Goal: Find specific page/section: Find specific page/section

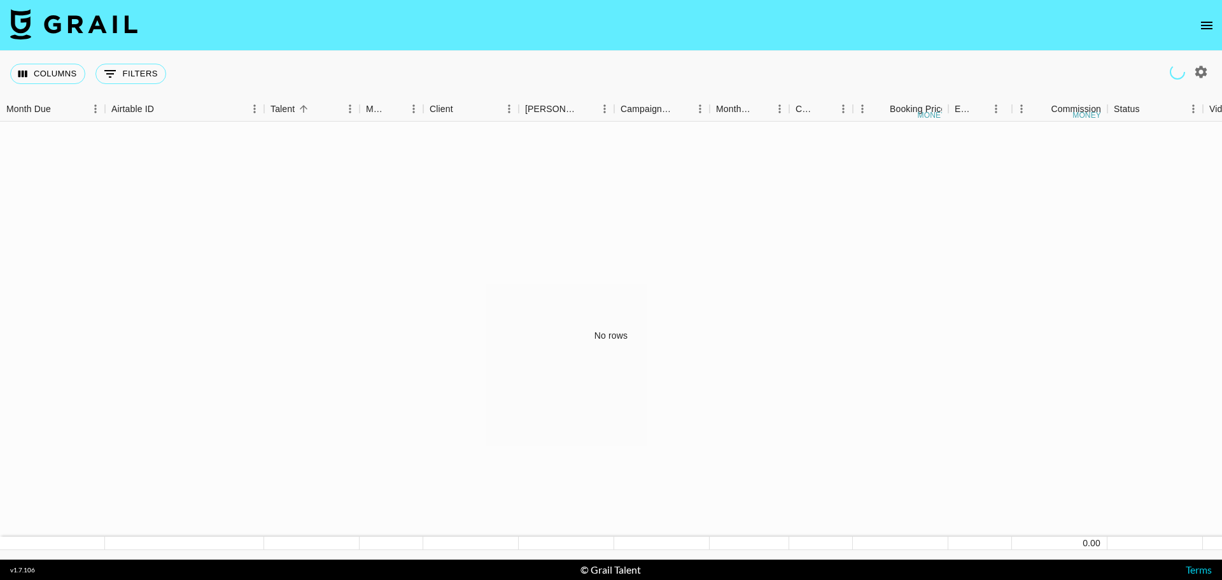
click at [1204, 20] on icon "open drawer" at bounding box center [1206, 25] width 15 height 15
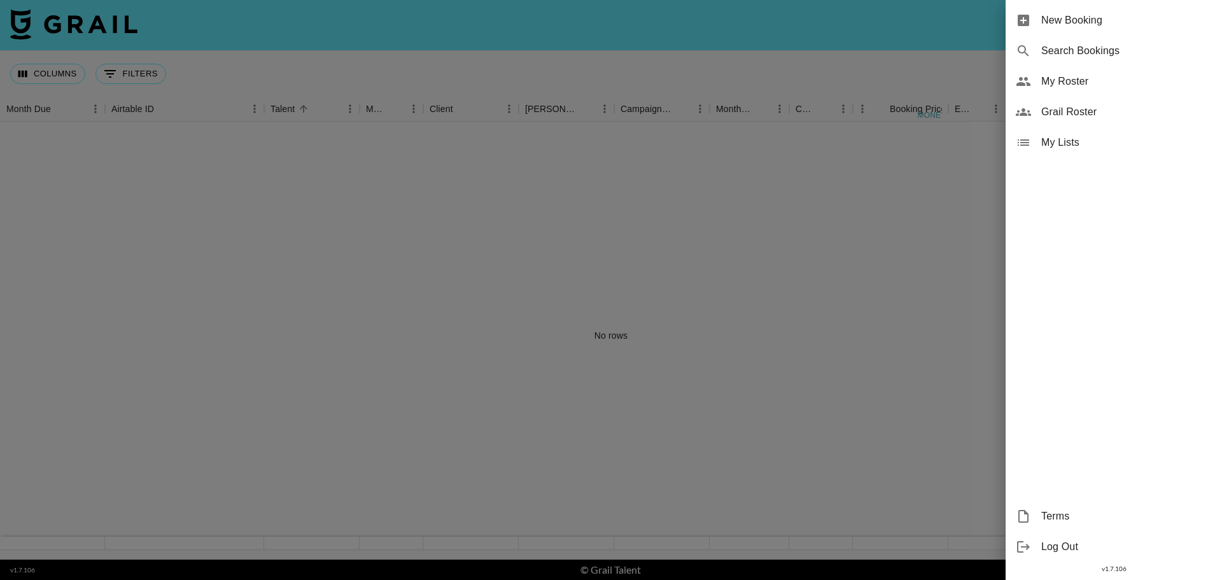
click at [1072, 113] on span "Grail Roster" at bounding box center [1126, 111] width 171 height 15
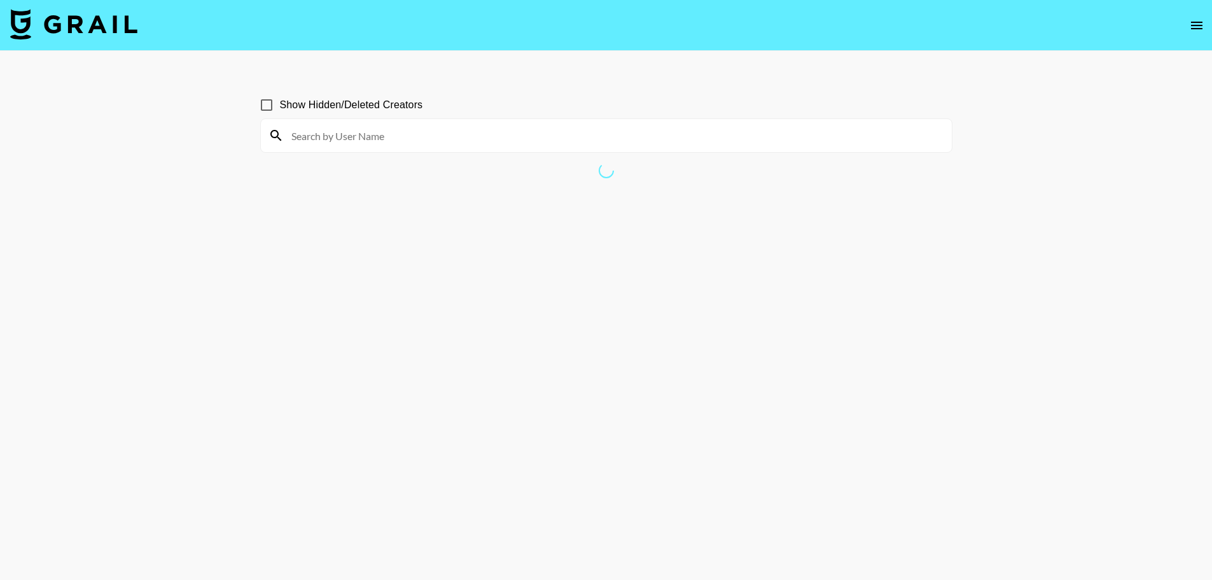
click at [318, 139] on input at bounding box center [614, 135] width 660 height 20
click at [284, 130] on input "tabbi" at bounding box center [614, 135] width 660 height 20
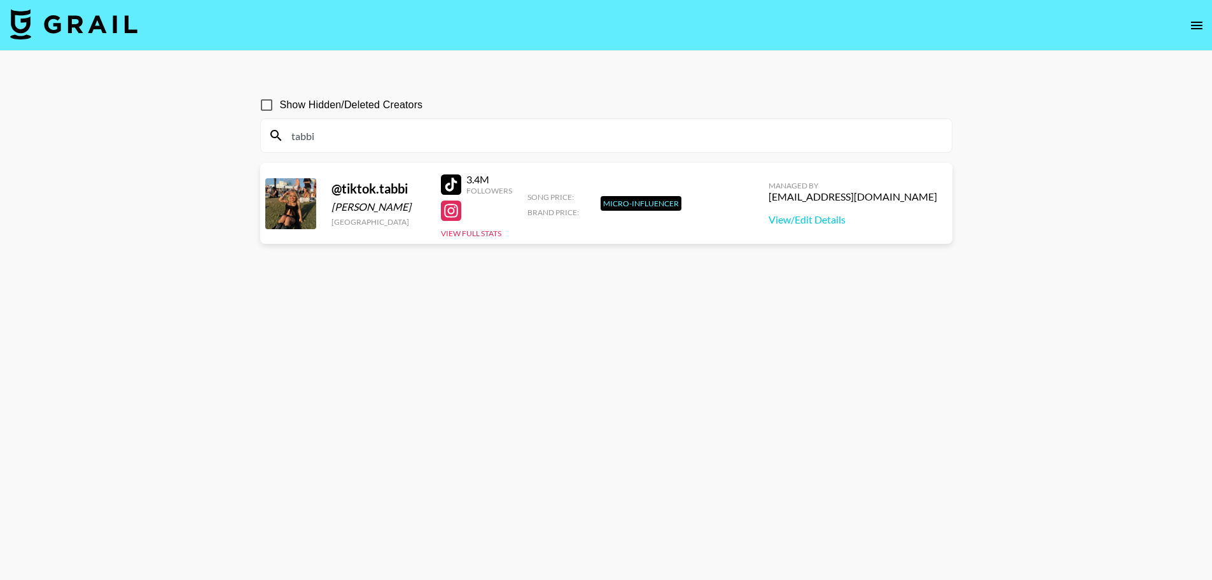
type input "tabbi"
click at [342, 123] on div "tabbi" at bounding box center [606, 135] width 691 height 33
click at [833, 224] on link "View/Edit Details" at bounding box center [853, 219] width 169 height 13
click at [468, 232] on button "View Full Stats" at bounding box center [471, 233] width 60 height 10
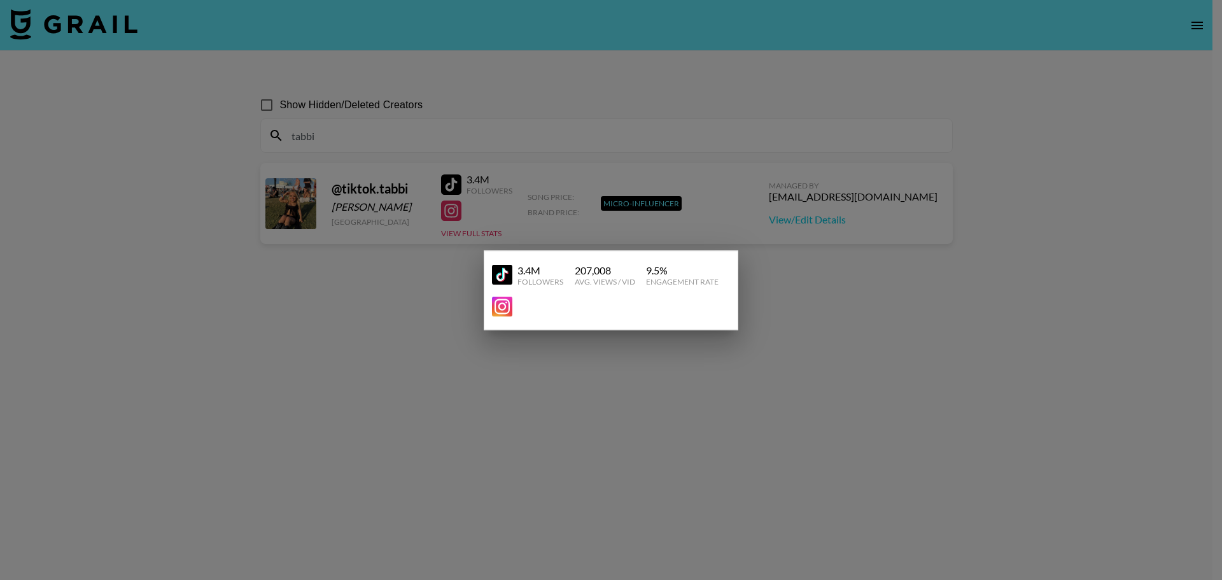
click at [807, 352] on div at bounding box center [611, 290] width 1222 height 580
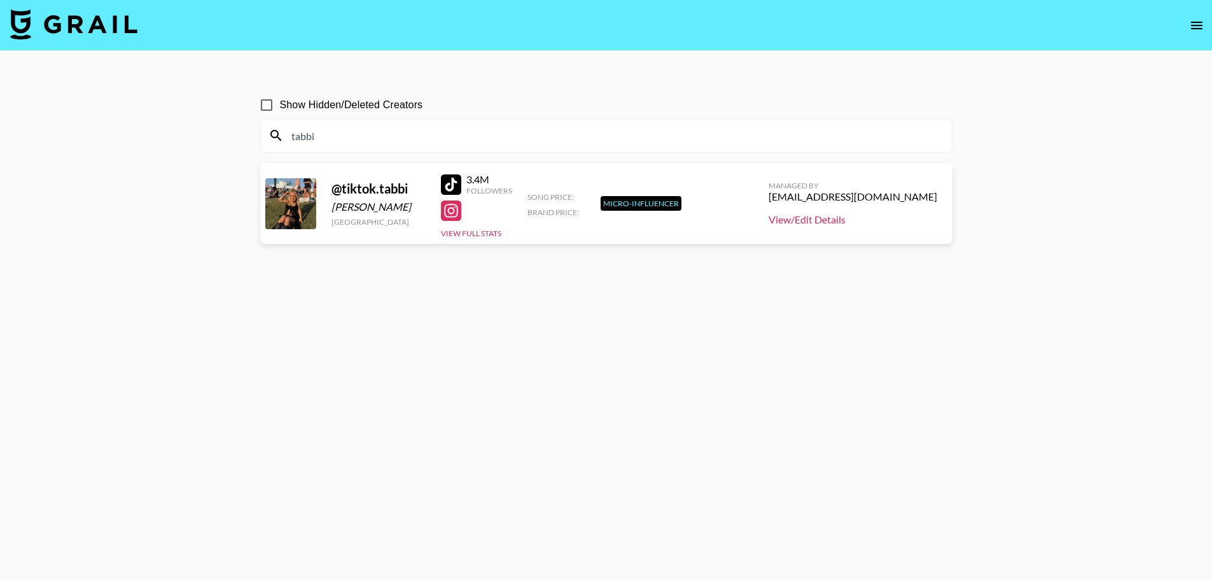
click at [832, 220] on link "View/Edit Details" at bounding box center [853, 219] width 169 height 13
drag, startPoint x: 940, startPoint y: 198, endPoint x: 772, endPoint y: 195, distance: 168.0
click at [772, 195] on div "@ tiktok.tabbi Tabitha Coffman United States 3.4M Followers View Full Stats Son…" at bounding box center [606, 203] width 692 height 81
click at [758, 270] on section "Show Hidden/Deleted Creators tabbi @ tiktok.tabbi Tabitha Coffman United States…" at bounding box center [606, 320] width 692 height 478
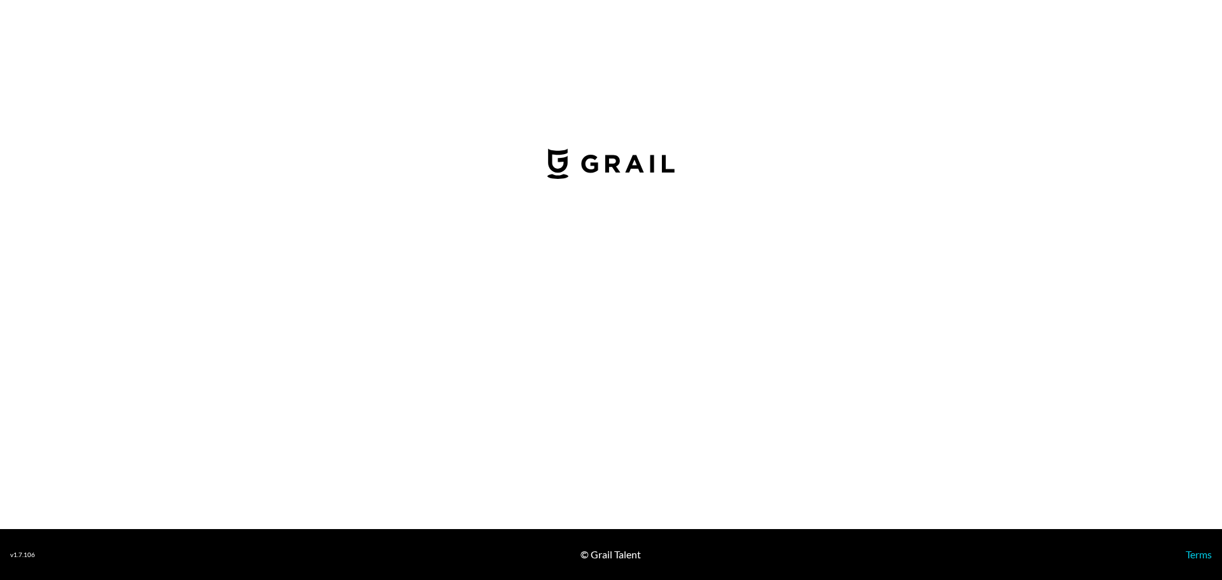
select select "USD"
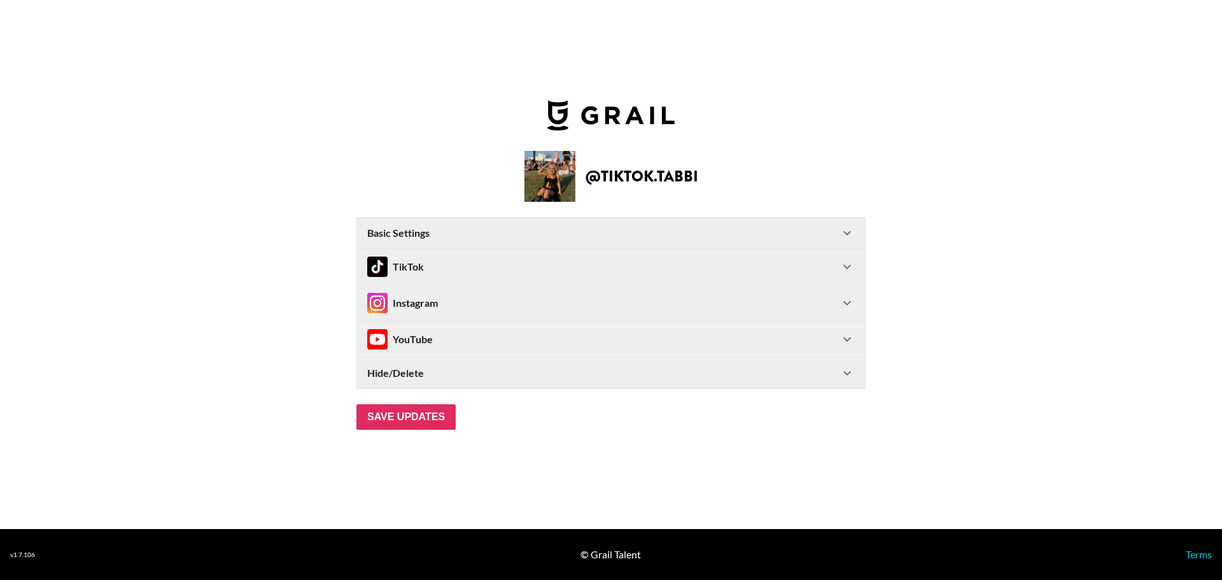
click at [849, 274] on icon at bounding box center [846, 266] width 15 height 15
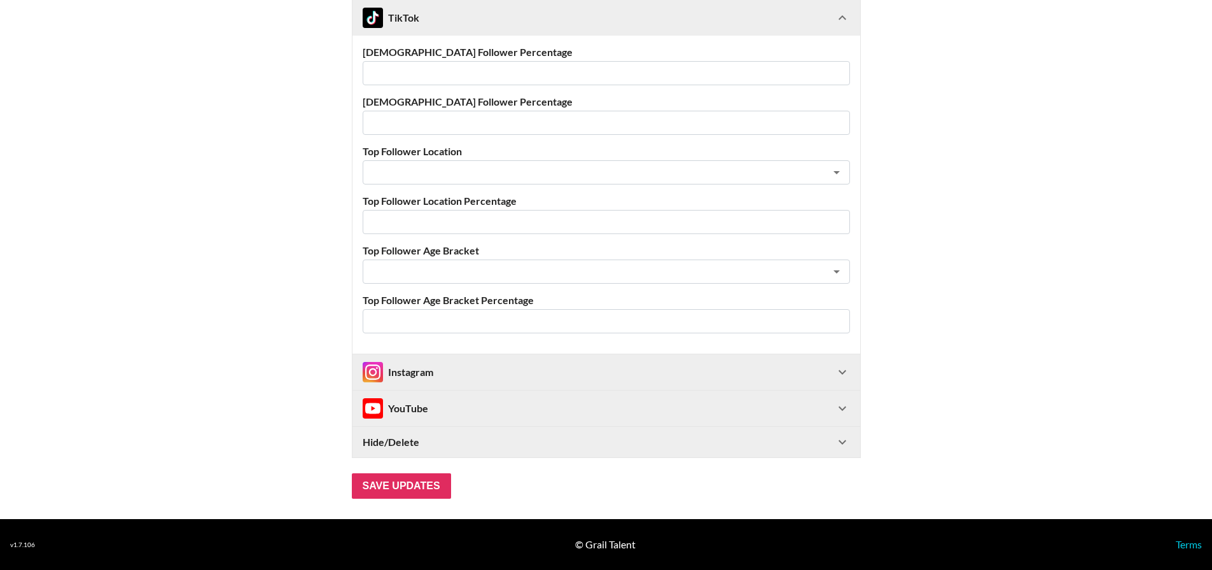
click at [840, 377] on icon at bounding box center [842, 372] width 15 height 15
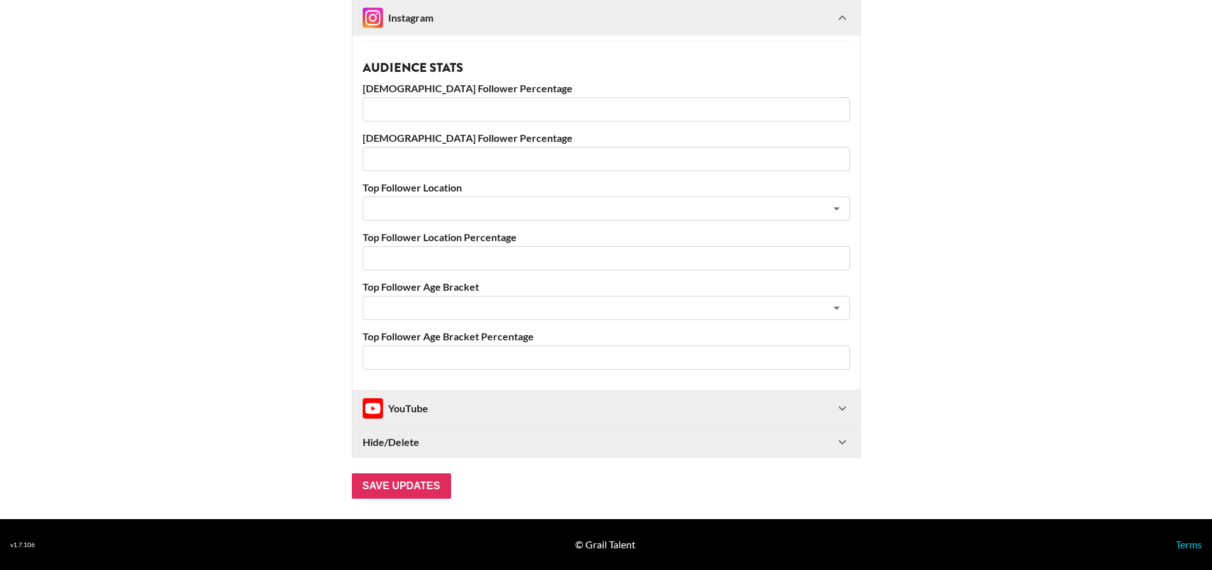
click at [847, 405] on icon at bounding box center [842, 408] width 15 height 15
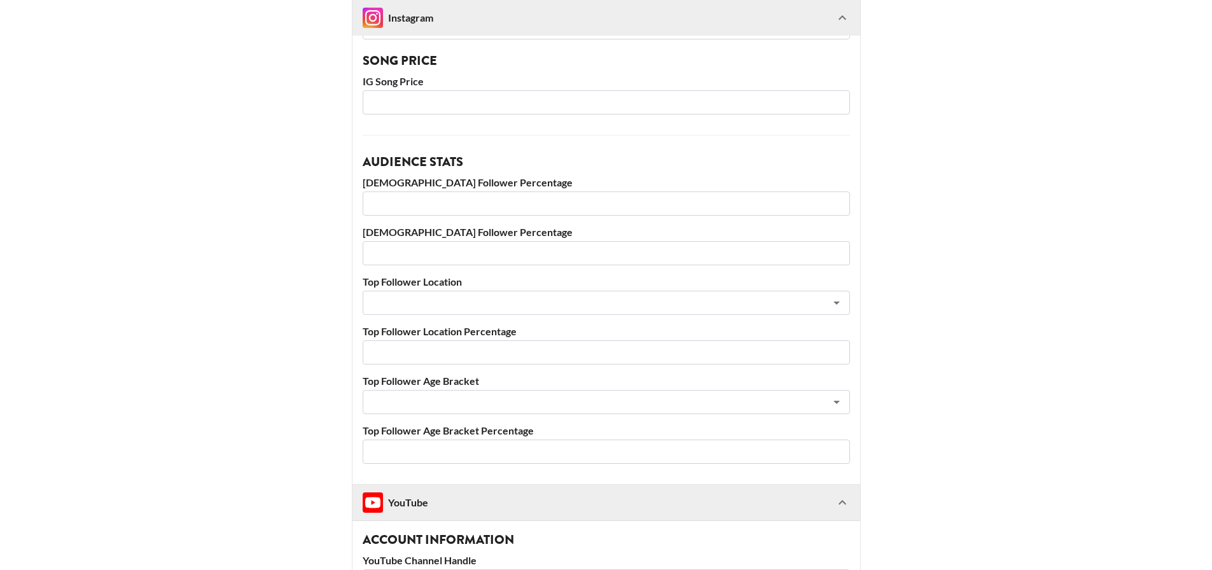
scroll to position [993, 0]
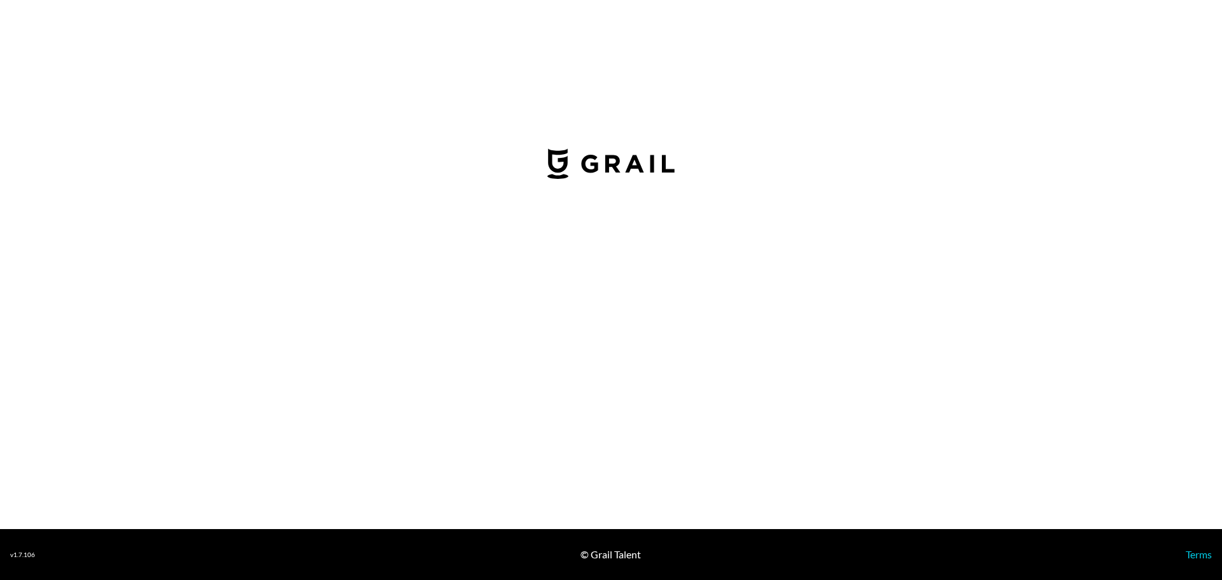
select select "USD"
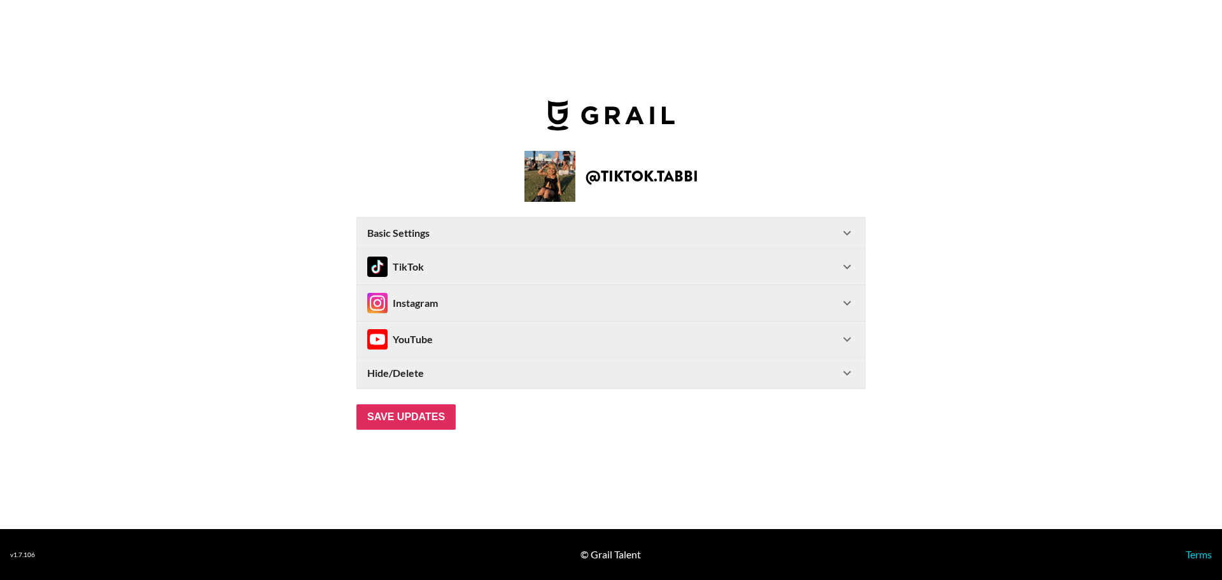
type input "[GEOGRAPHIC_DATA]"
click at [847, 250] on div "TikTok" at bounding box center [611, 267] width 508 height 36
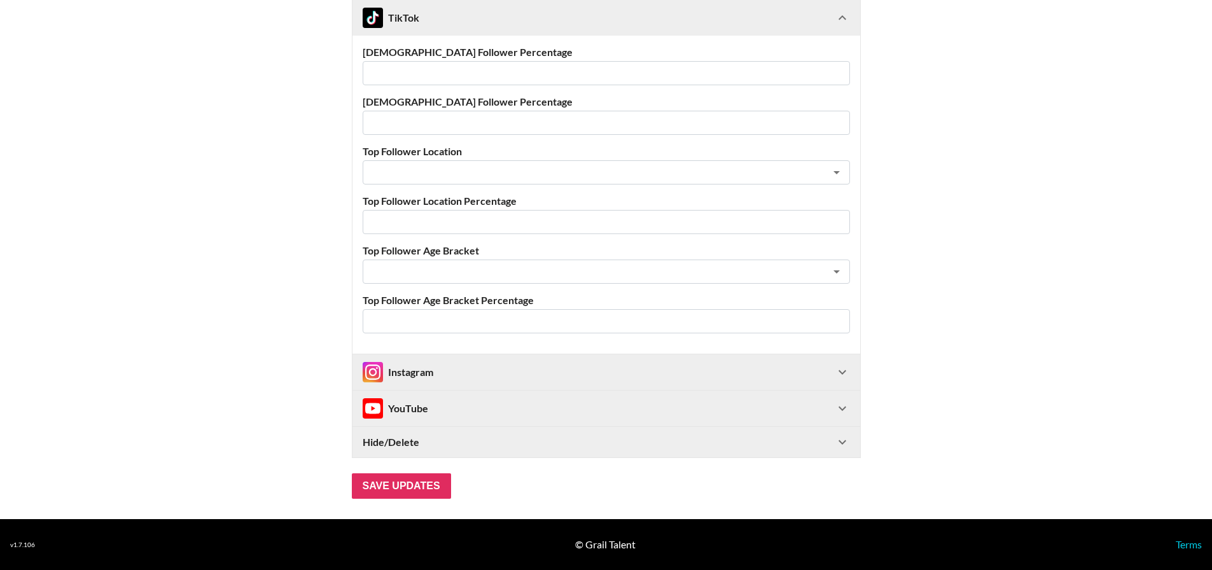
click at [846, 372] on icon at bounding box center [843, 372] width 8 height 4
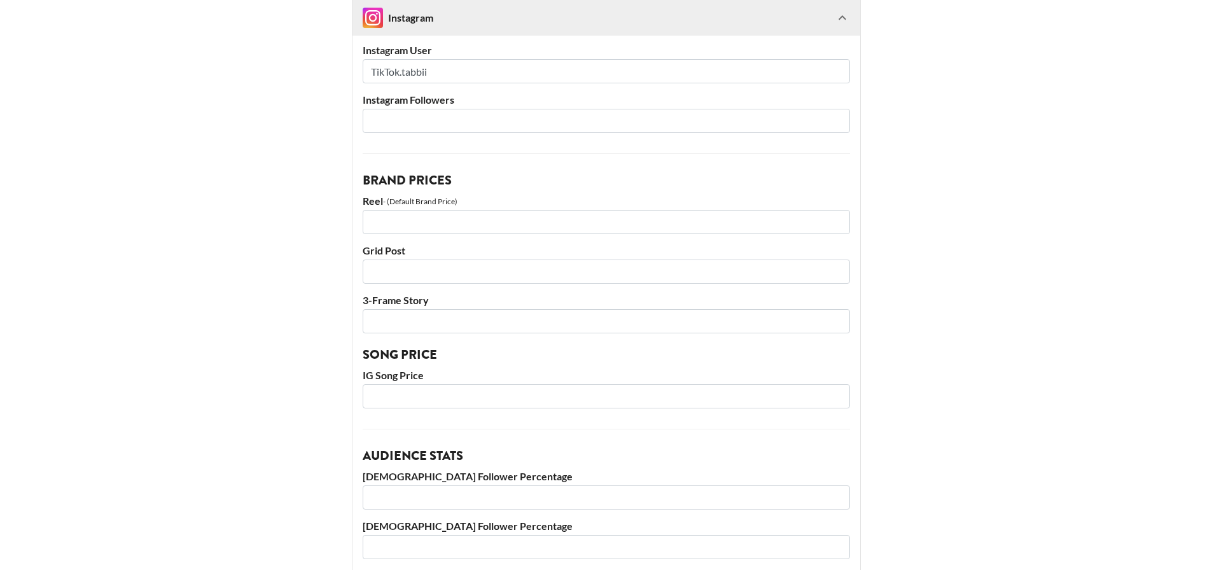
scroll to position [1215, 0]
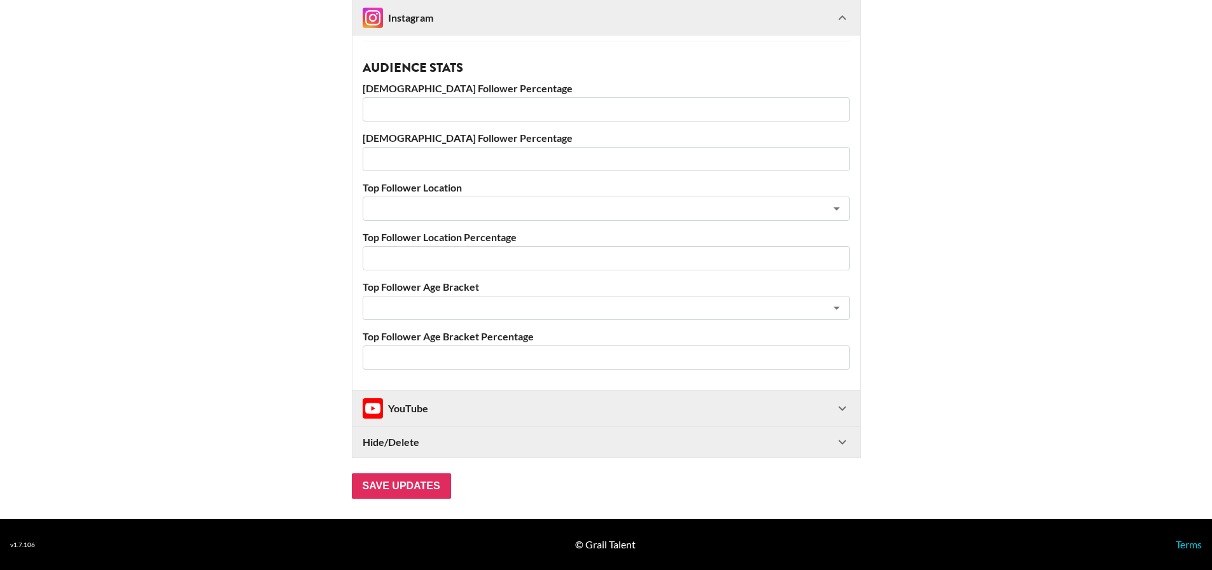
click at [849, 403] on icon at bounding box center [842, 408] width 15 height 15
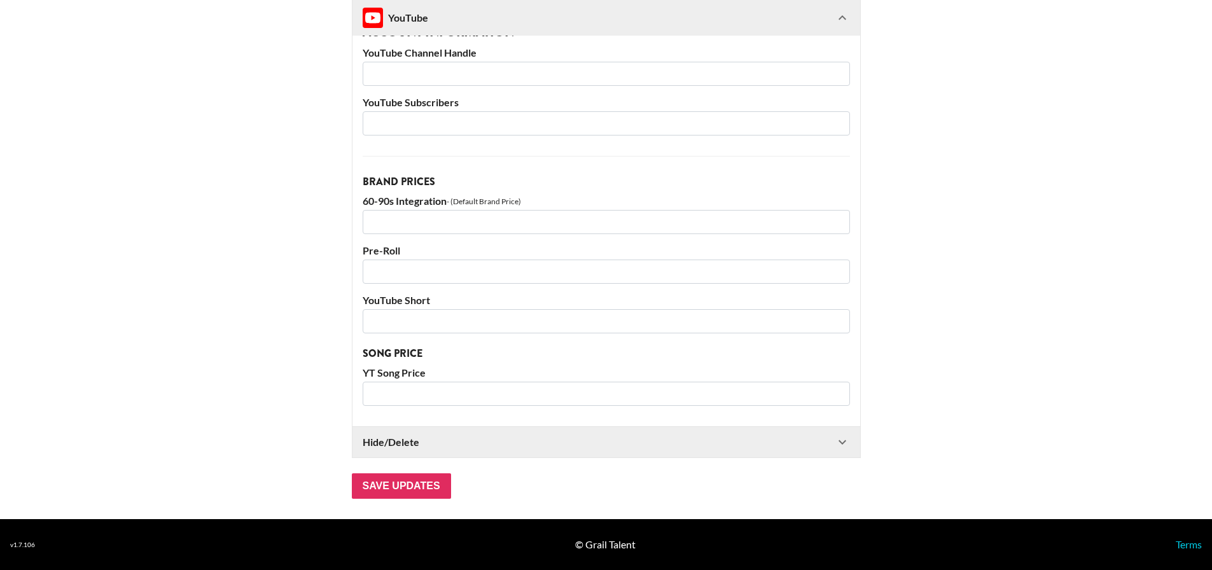
scroll to position [1374, 0]
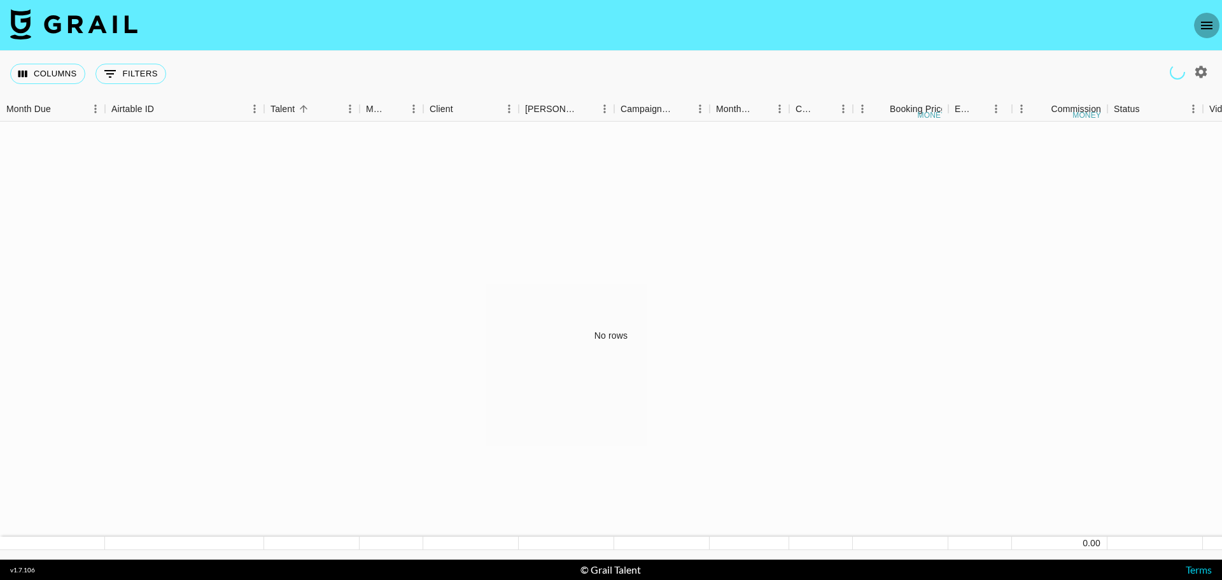
click at [1206, 22] on icon "open drawer" at bounding box center [1206, 26] width 11 height 8
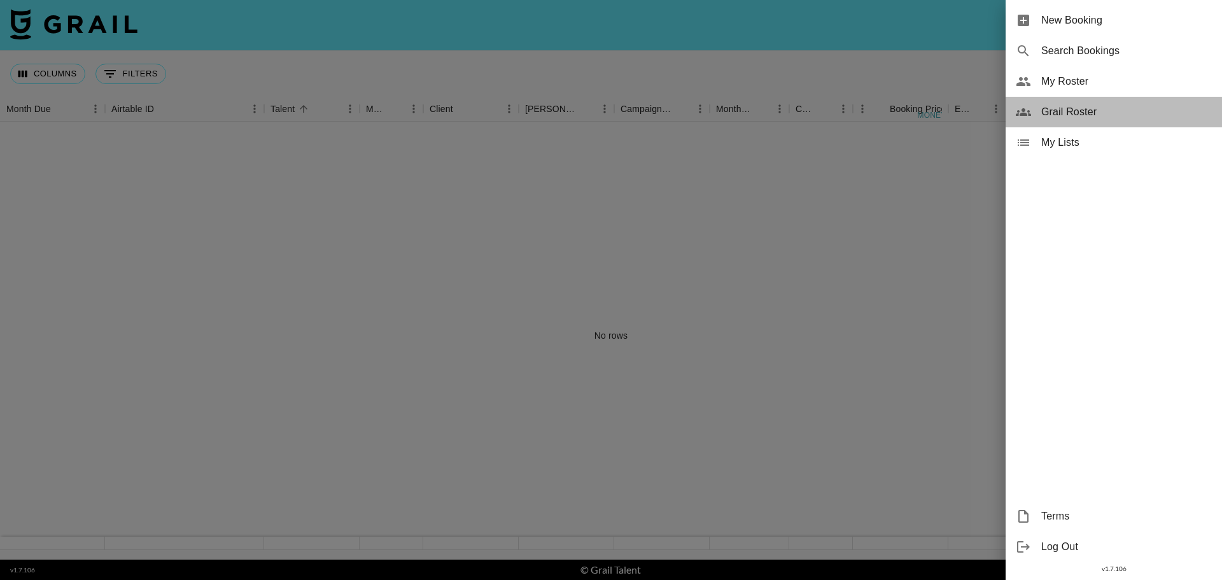
click at [1069, 108] on span "Grail Roster" at bounding box center [1126, 111] width 171 height 15
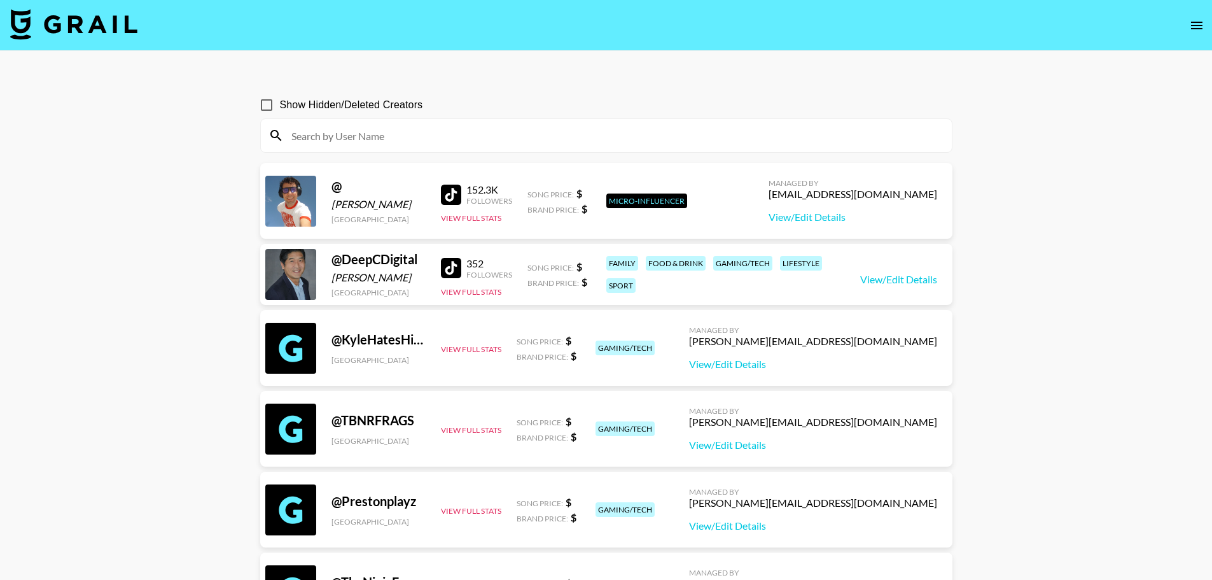
click at [427, 129] on input at bounding box center [614, 135] width 660 height 20
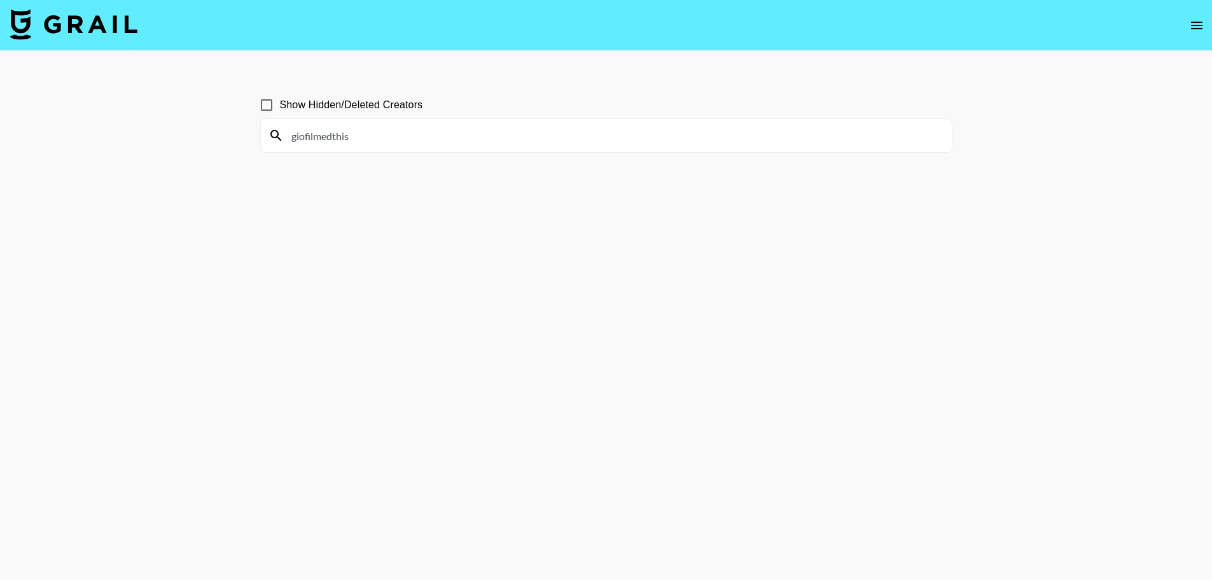
drag, startPoint x: 431, startPoint y: 133, endPoint x: 303, endPoint y: 144, distance: 128.3
click at [303, 144] on input "giofilmedthis" at bounding box center [614, 135] width 660 height 20
type input "giofilmedthis"
